Goal: Transaction & Acquisition: Download file/media

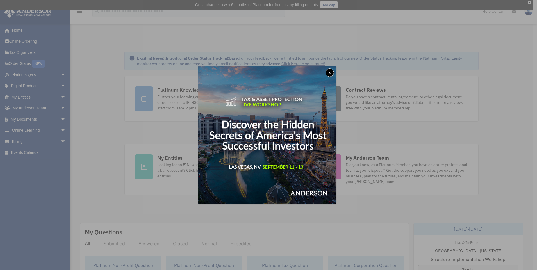
click at [332, 71] on button "x" at bounding box center [329, 73] width 8 height 8
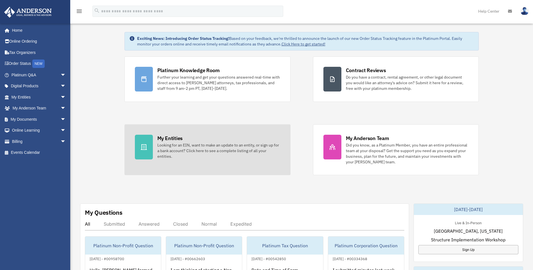
scroll to position [28, 0]
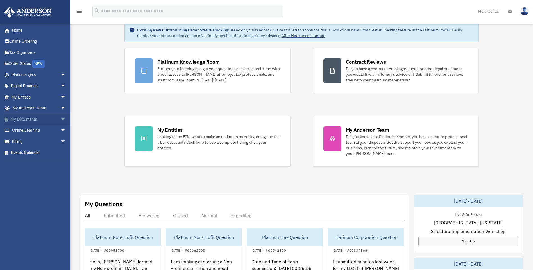
click at [60, 118] on span "arrow_drop_down" at bounding box center [65, 120] width 11 height 12
click at [22, 131] on link "Box" at bounding box center [41, 130] width 67 height 11
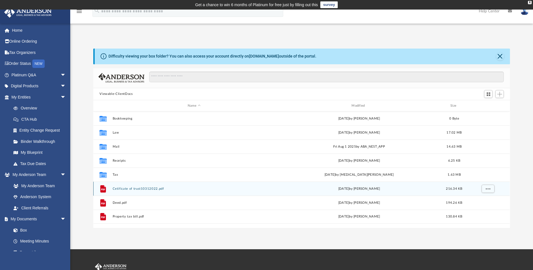
scroll to position [124, 412]
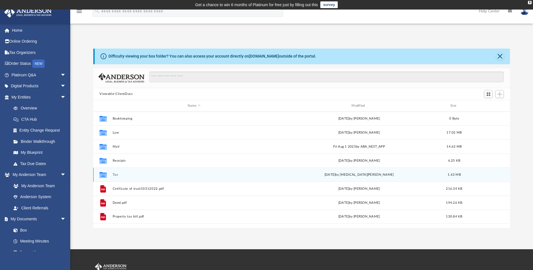
click at [111, 175] on div "Collaborated Folder Tax [DATE] by [MEDICAL_DATA][PERSON_NAME] 1.63 MB" at bounding box center [301, 175] width 416 height 14
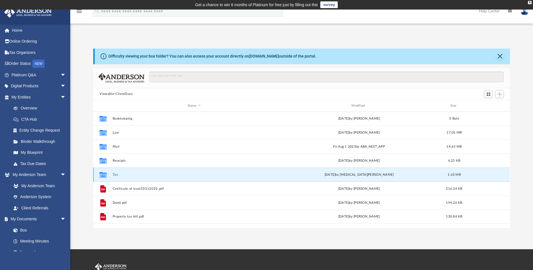
click at [396, 174] on div "[DATE] by [MEDICAL_DATA][PERSON_NAME]" at bounding box center [359, 174] width 163 height 5
click at [380, 174] on div "[DATE] by [MEDICAL_DATA][PERSON_NAME]" at bounding box center [359, 174] width 163 height 5
click at [105, 180] on div "Collaborated Folder Tax [DATE] by [MEDICAL_DATA][PERSON_NAME] 1.63 MB" at bounding box center [301, 175] width 416 height 14
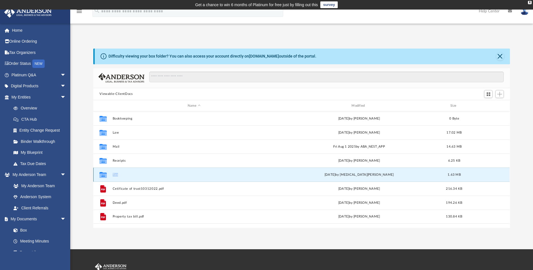
click at [105, 180] on div "Collaborated Folder Tax [DATE] by [MEDICAL_DATA][PERSON_NAME] 1.63 MB" at bounding box center [301, 175] width 416 height 14
drag, startPoint x: 105, startPoint y: 180, endPoint x: 108, endPoint y: 176, distance: 4.8
click at [108, 176] on div "Collaborated Folder" at bounding box center [103, 174] width 14 height 9
click at [188, 76] on input "Search files and folders" at bounding box center [326, 77] width 354 height 11
type input "***"
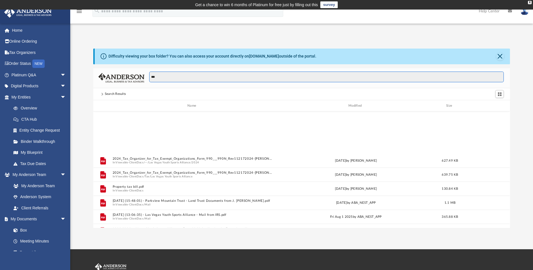
scroll to position [56, 0]
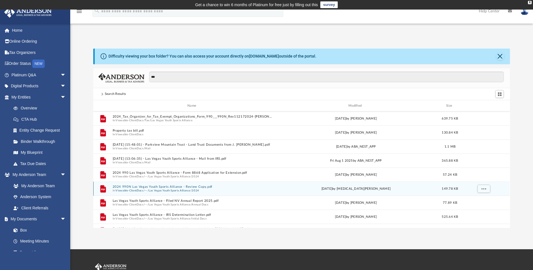
click at [150, 187] on button "2024 990N Las Vegas Youth Sports Alliance - Review Copy.pdf" at bounding box center [193, 187] width 161 height 4
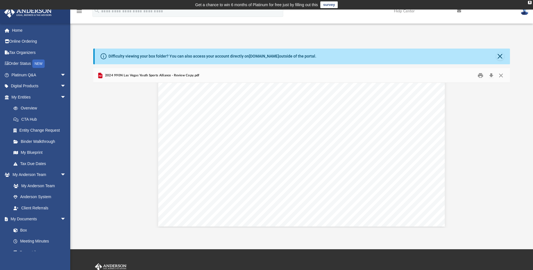
scroll to position [2129, 0]
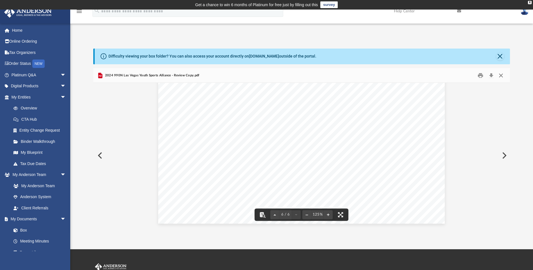
click at [498, 76] on button "Close" at bounding box center [501, 75] width 10 height 9
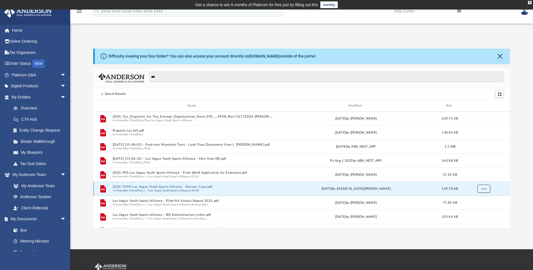
click at [487, 190] on button "More options" at bounding box center [483, 189] width 13 height 8
click at [475, 209] on li "Download" at bounding box center [478, 209] width 16 height 6
click at [359, 190] on div "[DATE] by [MEDICAL_DATA][PERSON_NAME]" at bounding box center [355, 188] width 161 height 5
click at [106, 191] on icon "File" at bounding box center [103, 188] width 9 height 9
